Goal: Check status: Check status

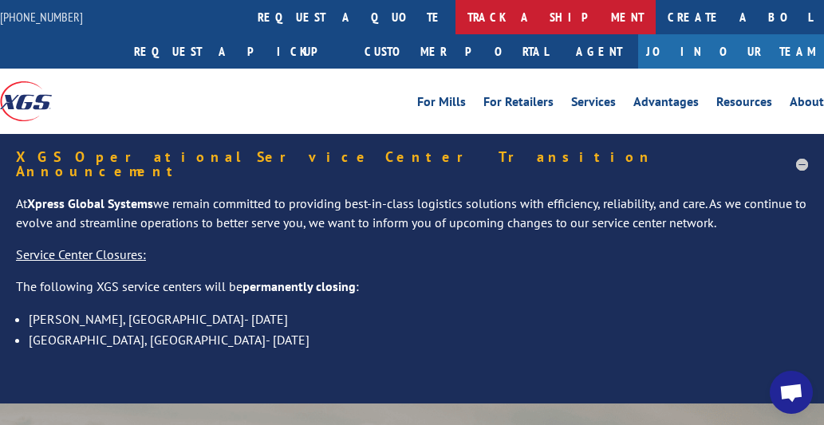
click at [455, 14] on link "track a shipment" at bounding box center [555, 17] width 200 height 34
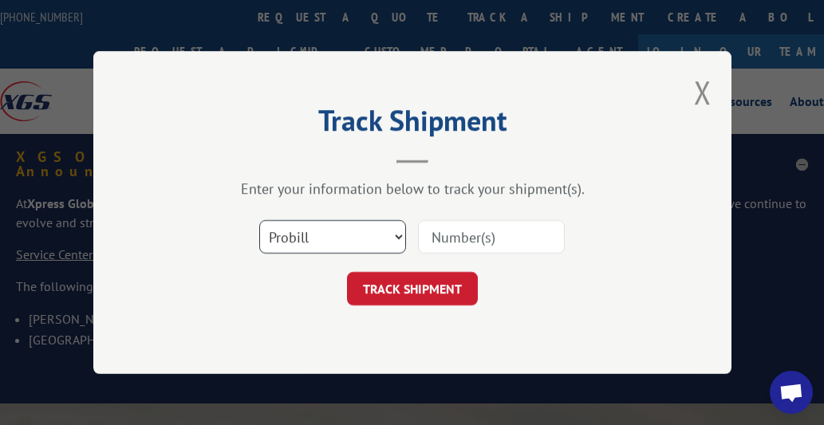
click at [318, 237] on select "Select category... Probill BOL PO" at bounding box center [332, 236] width 147 height 33
click at [259, 220] on select "Select category... Probill BOL PO" at bounding box center [332, 236] width 147 height 33
drag, startPoint x: 324, startPoint y: 237, endPoint x: 321, endPoint y: 246, distance: 9.9
click at [324, 238] on select "Select category... Probill BOL PO" at bounding box center [332, 236] width 147 height 33
select select "bol"
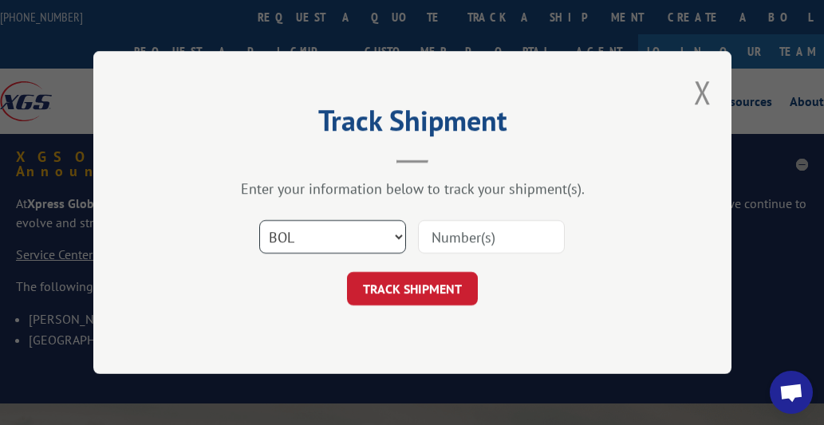
click at [259, 220] on select "Select category... Probill BOL PO" at bounding box center [332, 236] width 147 height 33
click at [479, 234] on input at bounding box center [491, 236] width 147 height 33
type input "3370322"
click button "TRACK SHIPMENT" at bounding box center [412, 288] width 131 height 33
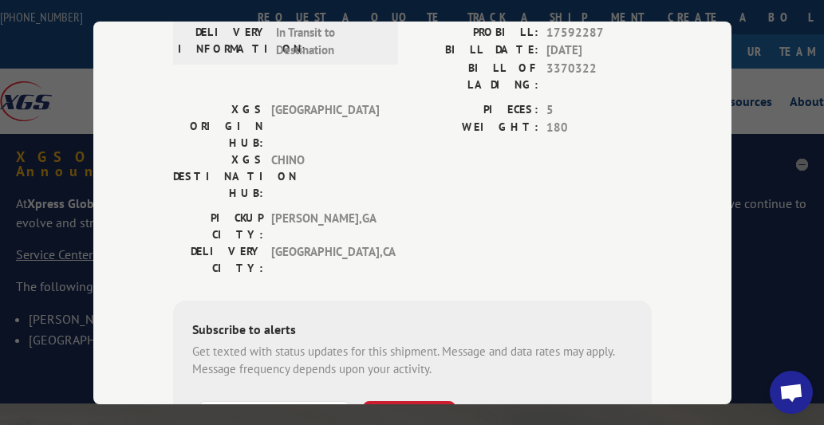
scroll to position [399, 0]
